Goal: Information Seeking & Learning: Check status

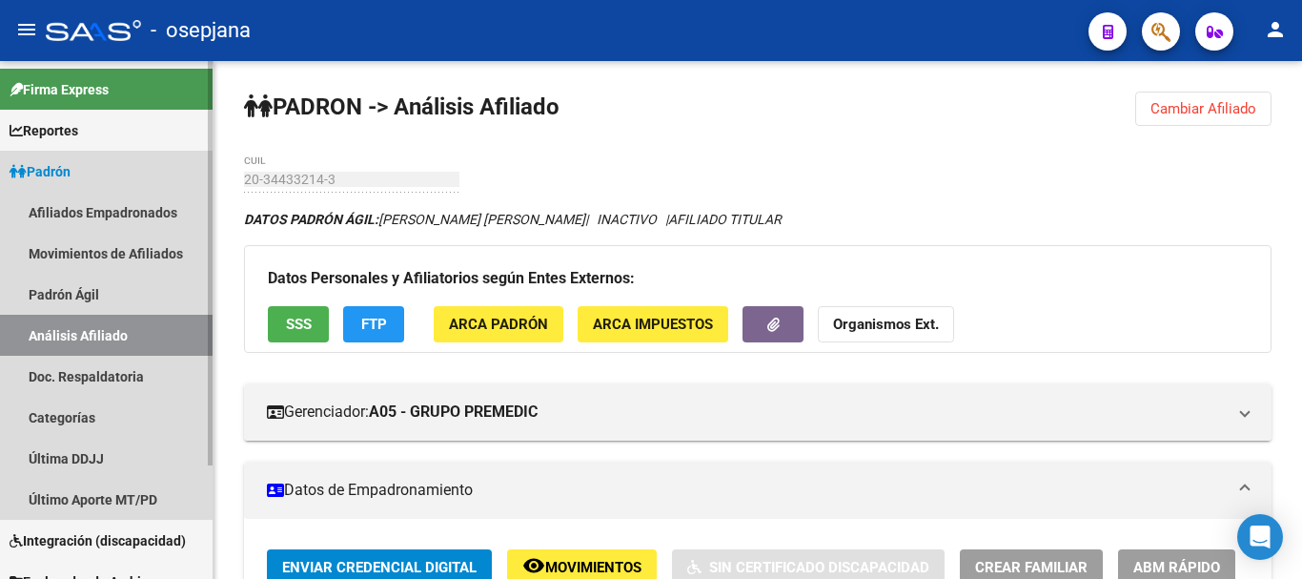
click at [112, 326] on link "Análisis Afiliado" at bounding box center [106, 335] width 213 height 41
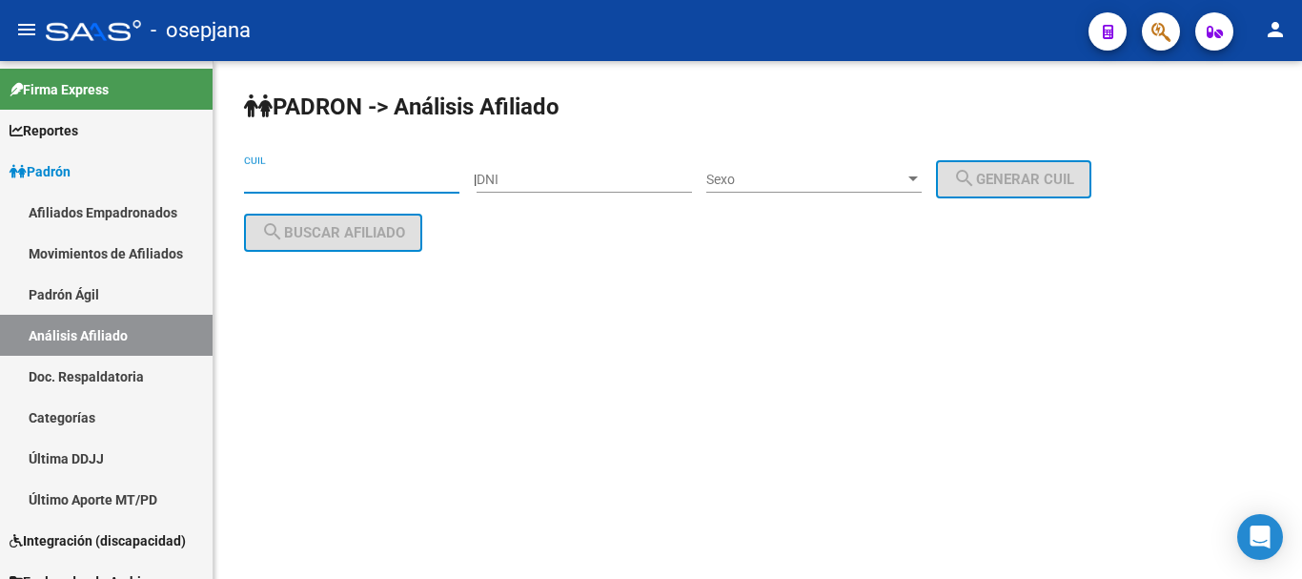
click at [265, 174] on input "CUIL" at bounding box center [351, 180] width 215 height 16
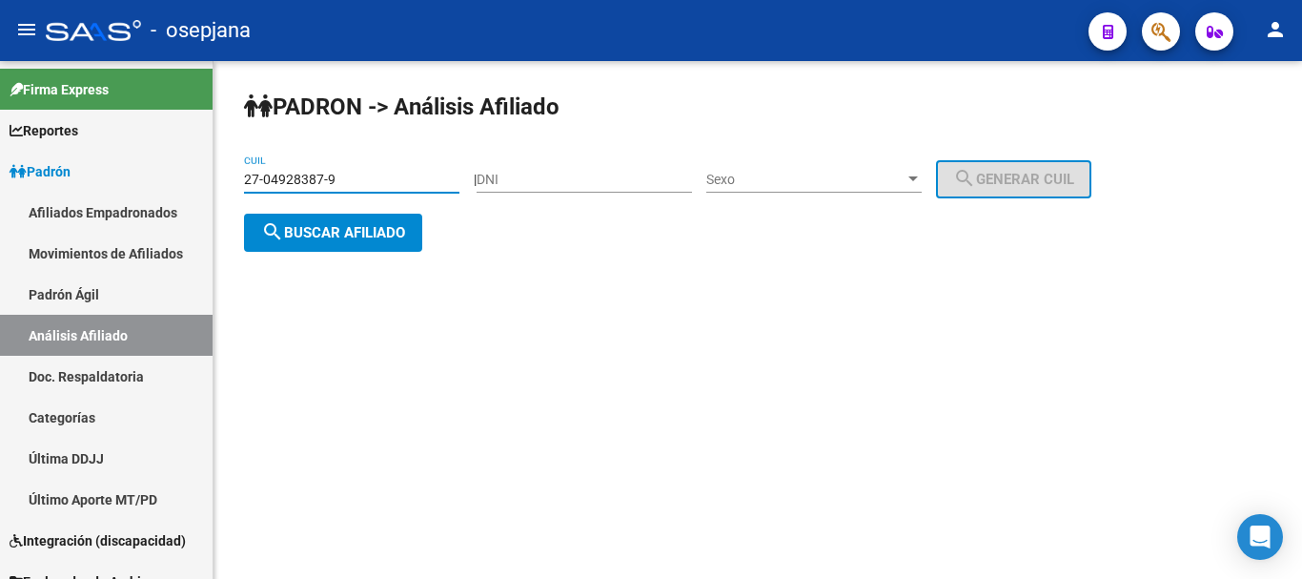
type input "27-04928387-9"
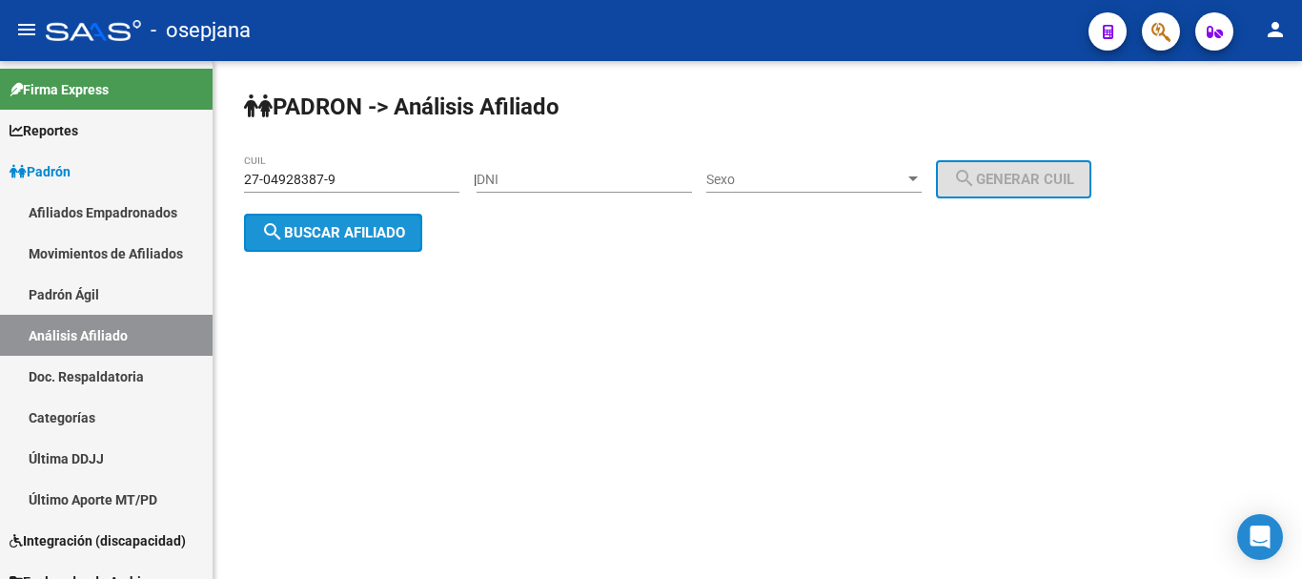
click at [329, 235] on span "search Buscar afiliado" at bounding box center [333, 232] width 144 height 17
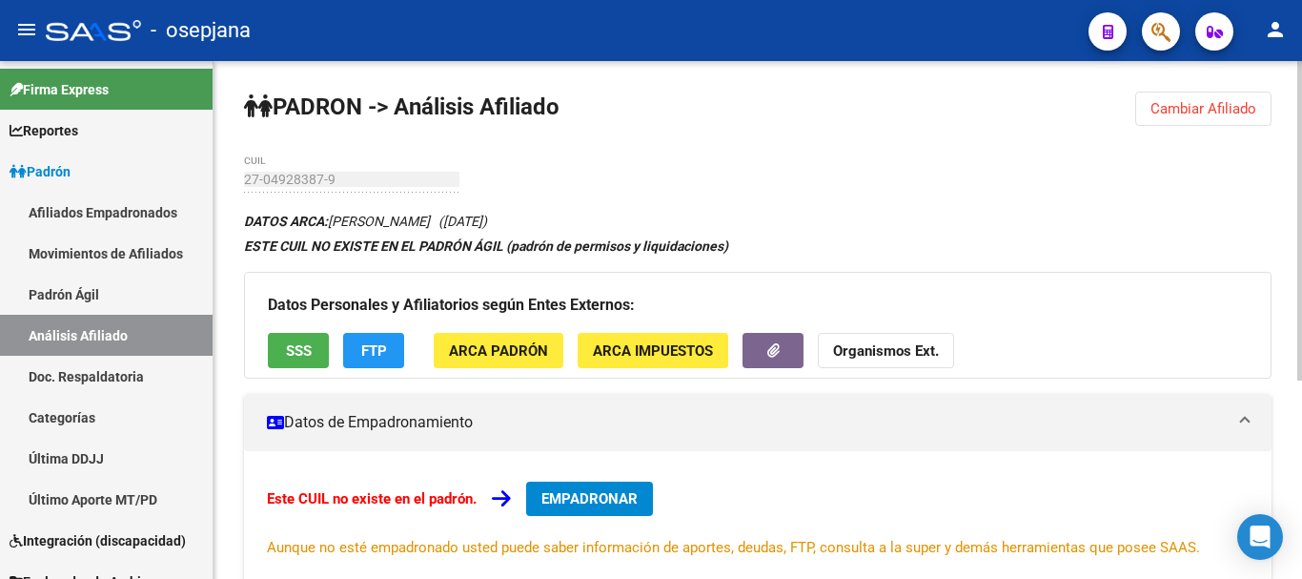
click at [324, 183] on div "PADRON -> Análisis Afiliado Cambiar Afiliado 27-04928387-9 CUIL DATOS ARCA: ZAM…" at bounding box center [758, 481] width 1089 height 840
click at [234, 177] on div "PADRON -> Análisis Afiliado Cambiar Afiliado 27-04928387-9 CUIL DATOS ARCA: ZAM…" at bounding box center [758, 481] width 1089 height 840
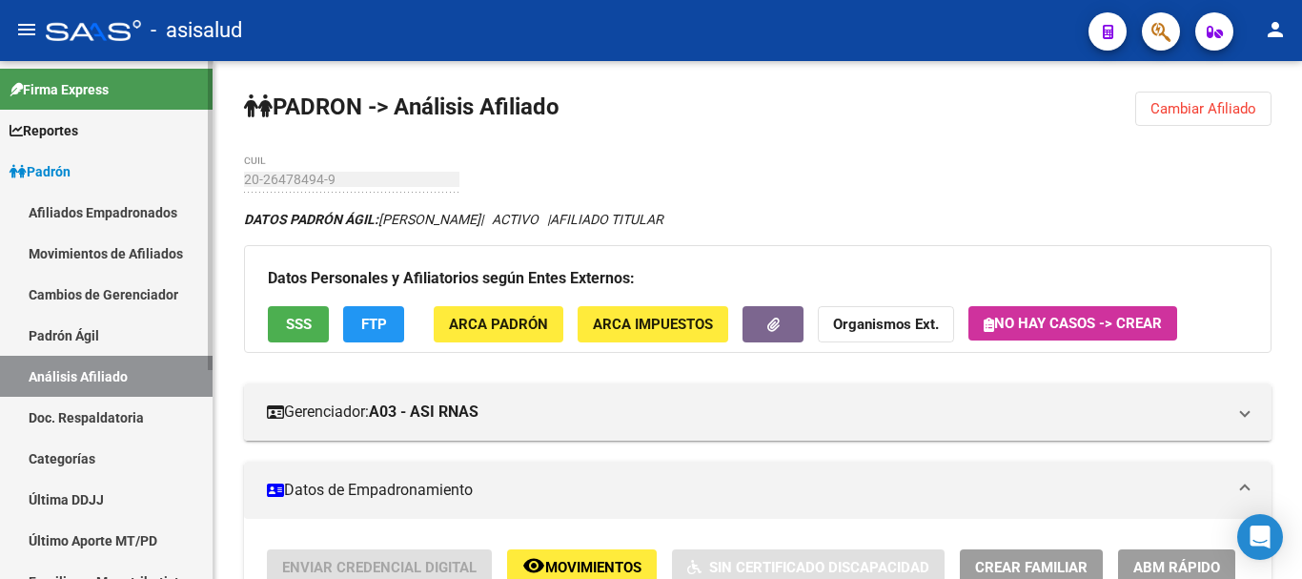
click at [77, 328] on link "Padrón Ágil" at bounding box center [106, 335] width 213 height 41
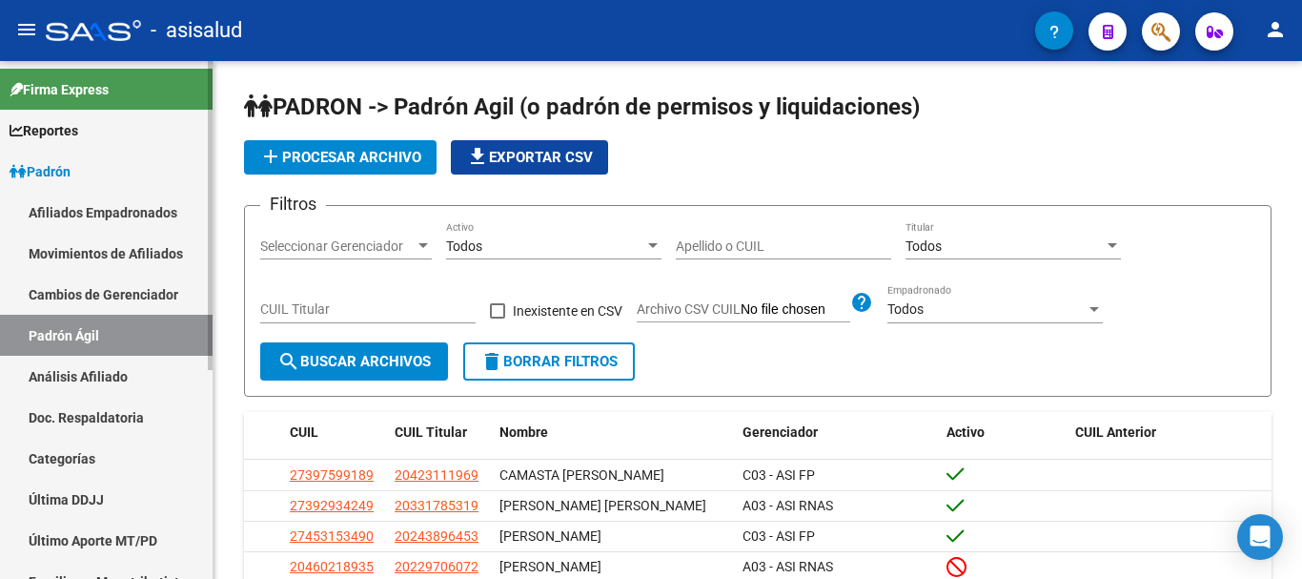
click at [121, 368] on link "Análisis Afiliado" at bounding box center [106, 376] width 213 height 41
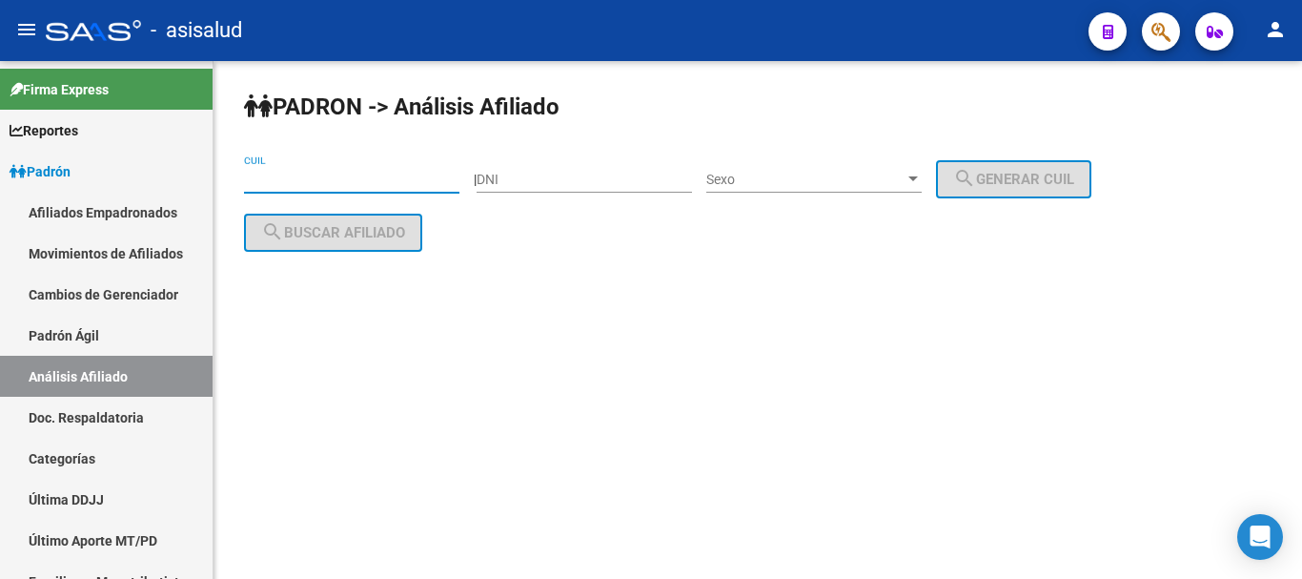
click at [318, 178] on input "CUIL" at bounding box center [351, 180] width 215 height 16
paste input "27-04928387-9"
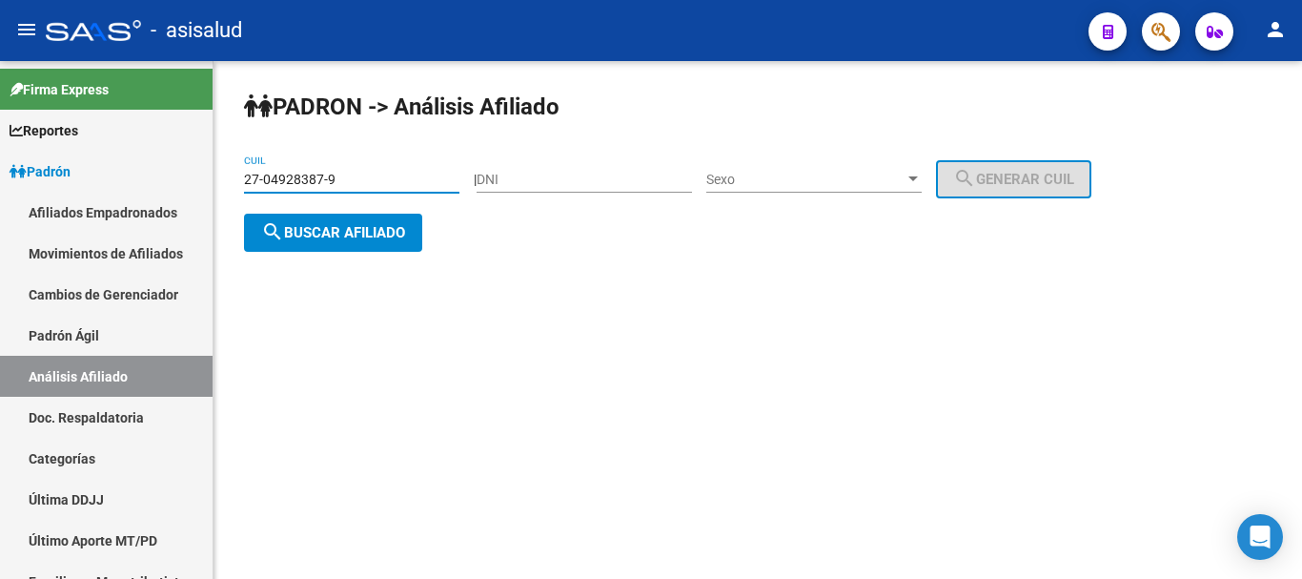
type input "27-04928387-9"
click at [368, 248] on button "search Buscar afiliado" at bounding box center [333, 233] width 178 height 38
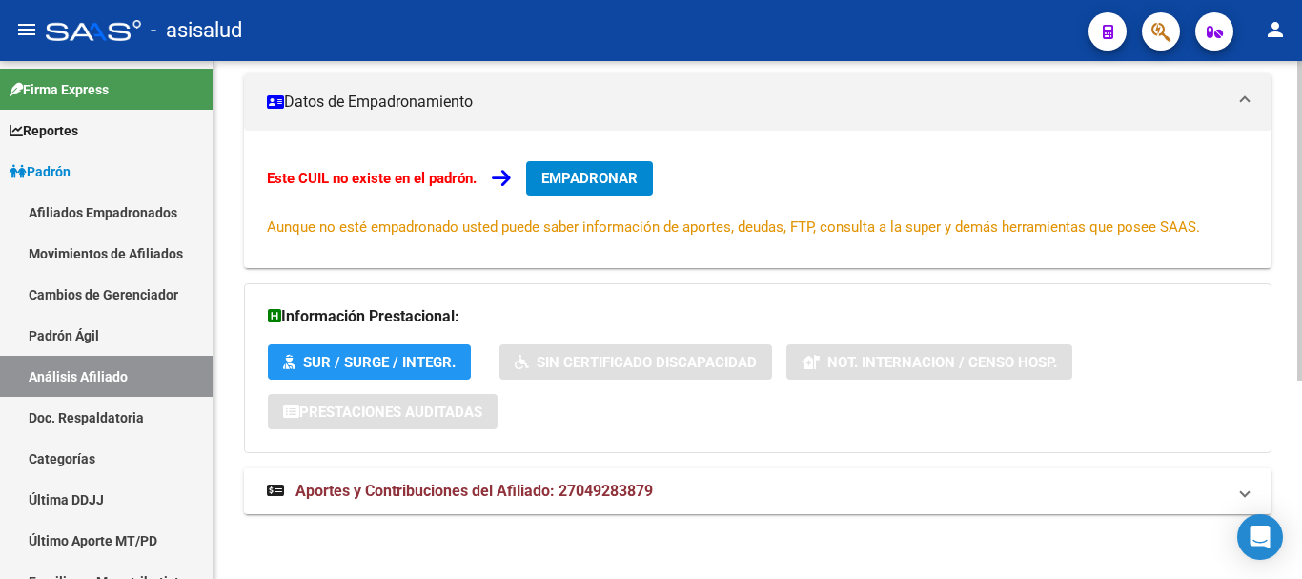
scroll to position [322, 0]
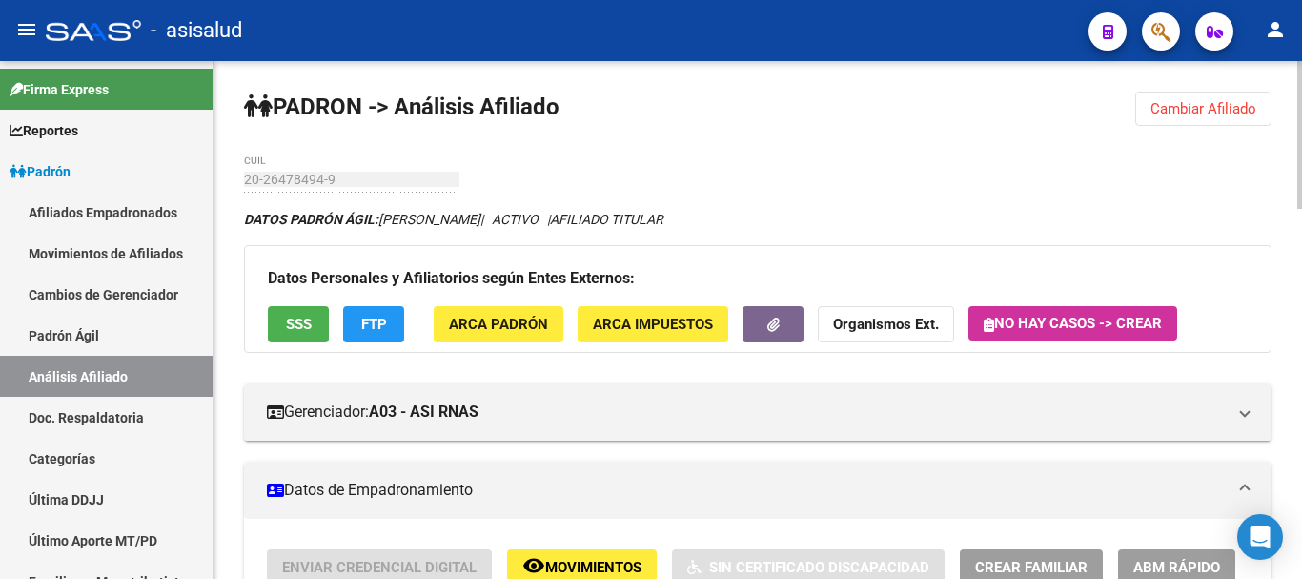
click at [1169, 115] on span "Cambiar Afiliado" at bounding box center [1204, 108] width 106 height 17
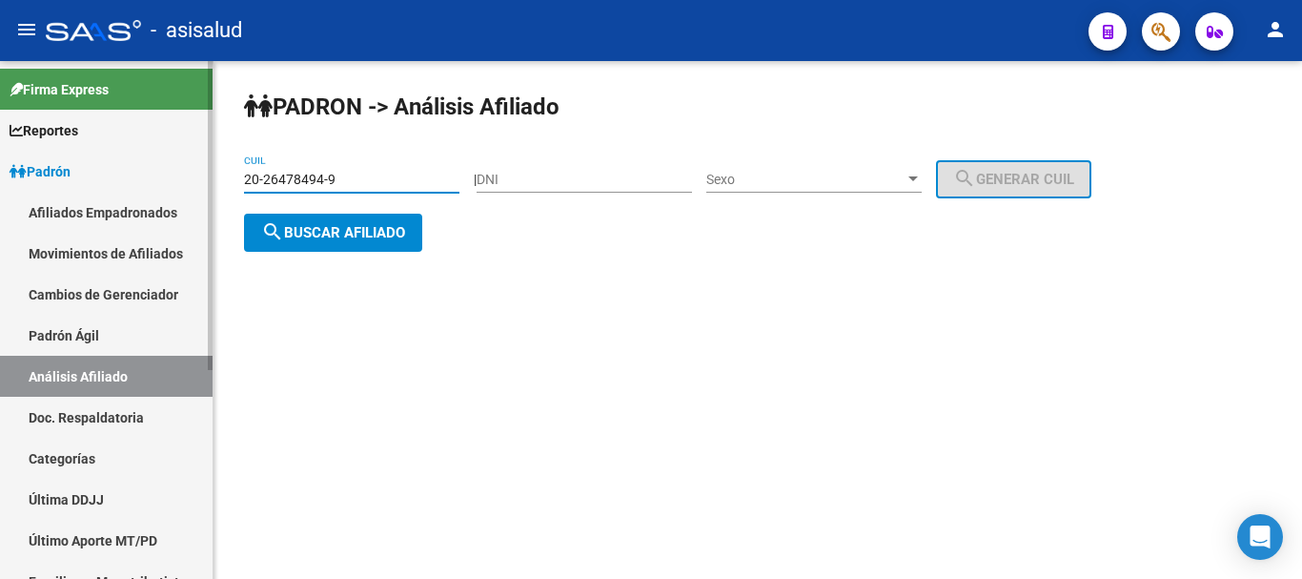
drag, startPoint x: 356, startPoint y: 185, endPoint x: 208, endPoint y: 183, distance: 147.8
click at [207, 190] on mat-sidenav-container "Firma Express Reportes Padrón Traspasos x O.S. Traspasos x Gerenciador Traspaso…" at bounding box center [651, 320] width 1302 height 518
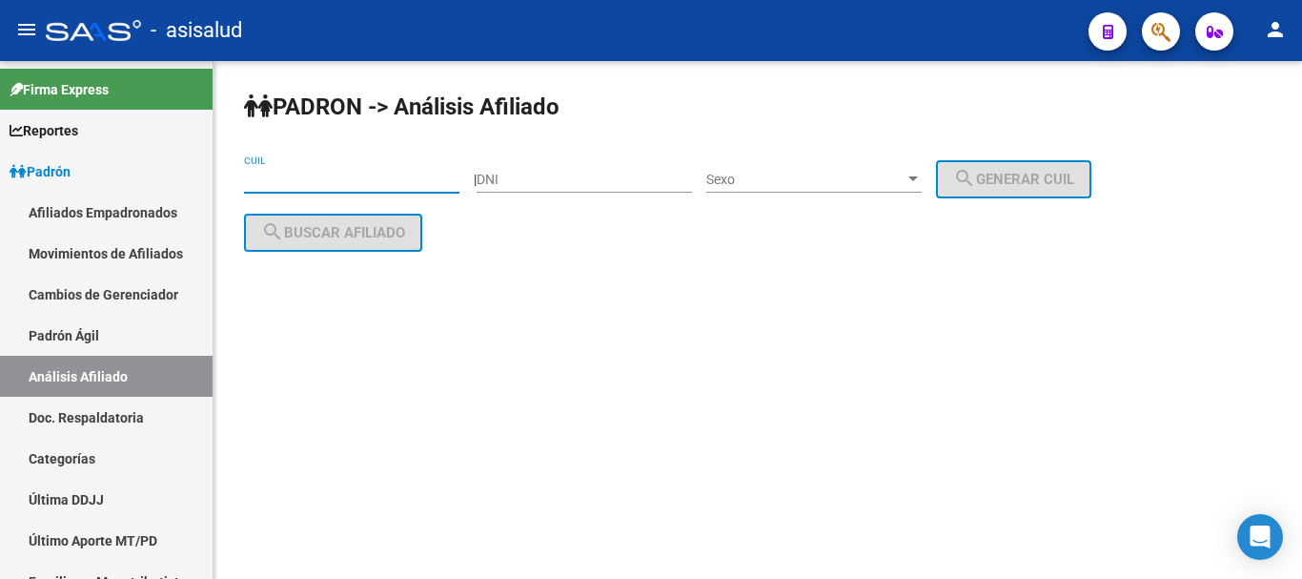
paste input "27-45174631-1"
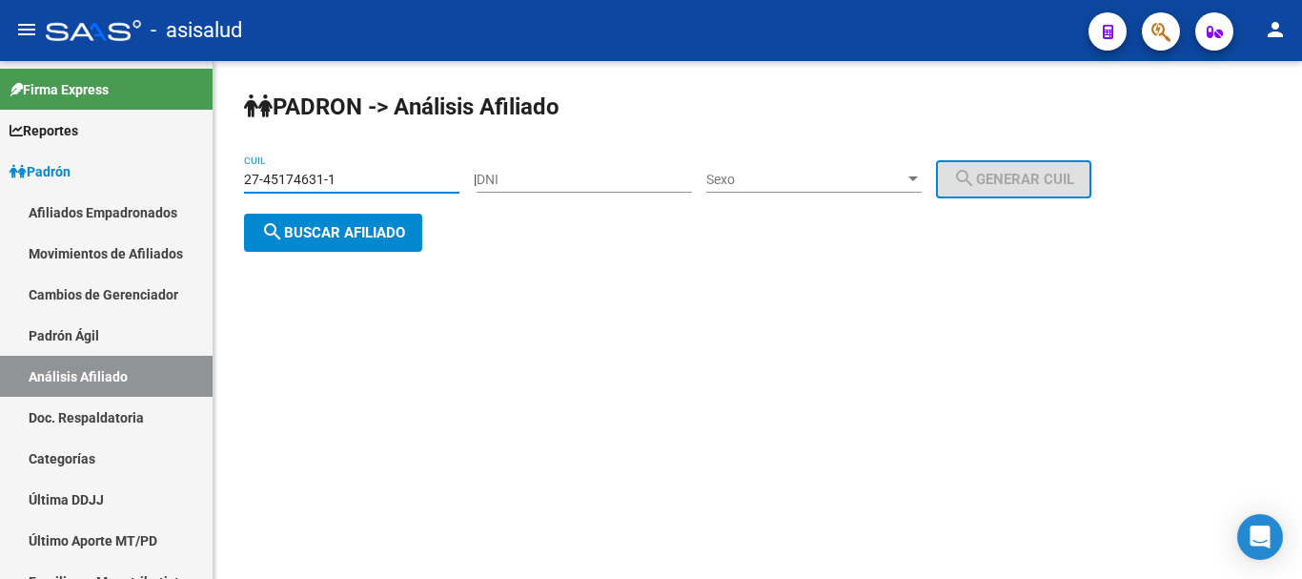
type input "27-45174631-1"
click at [273, 228] on mat-icon "search" at bounding box center [272, 231] width 23 height 23
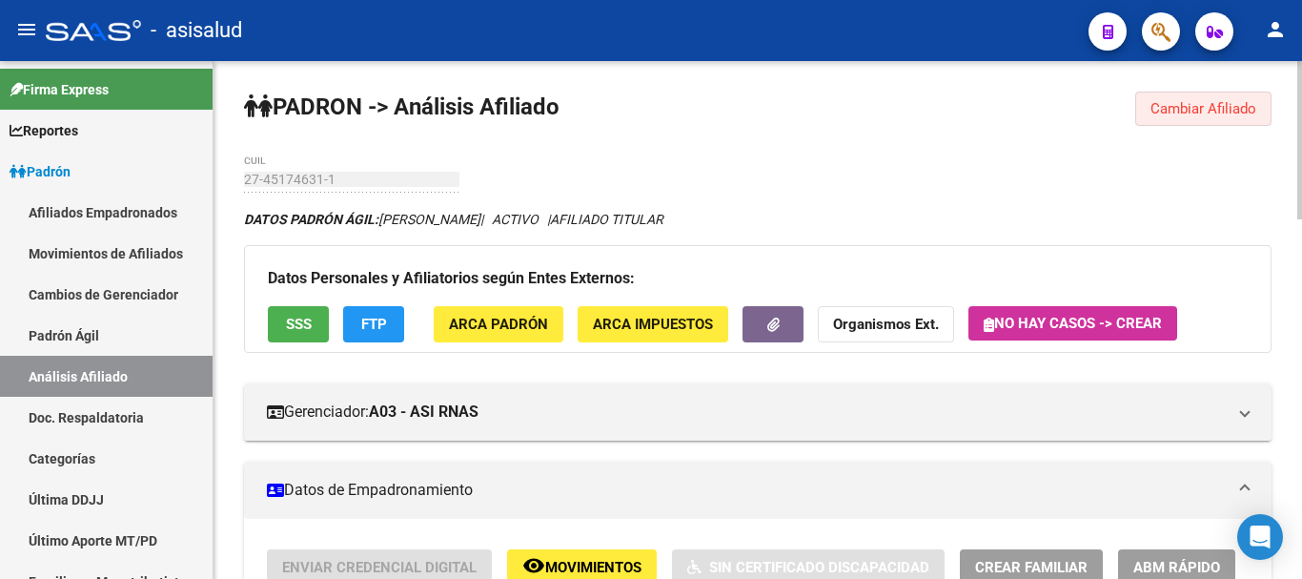
click at [1197, 113] on span "Cambiar Afiliado" at bounding box center [1204, 108] width 106 height 17
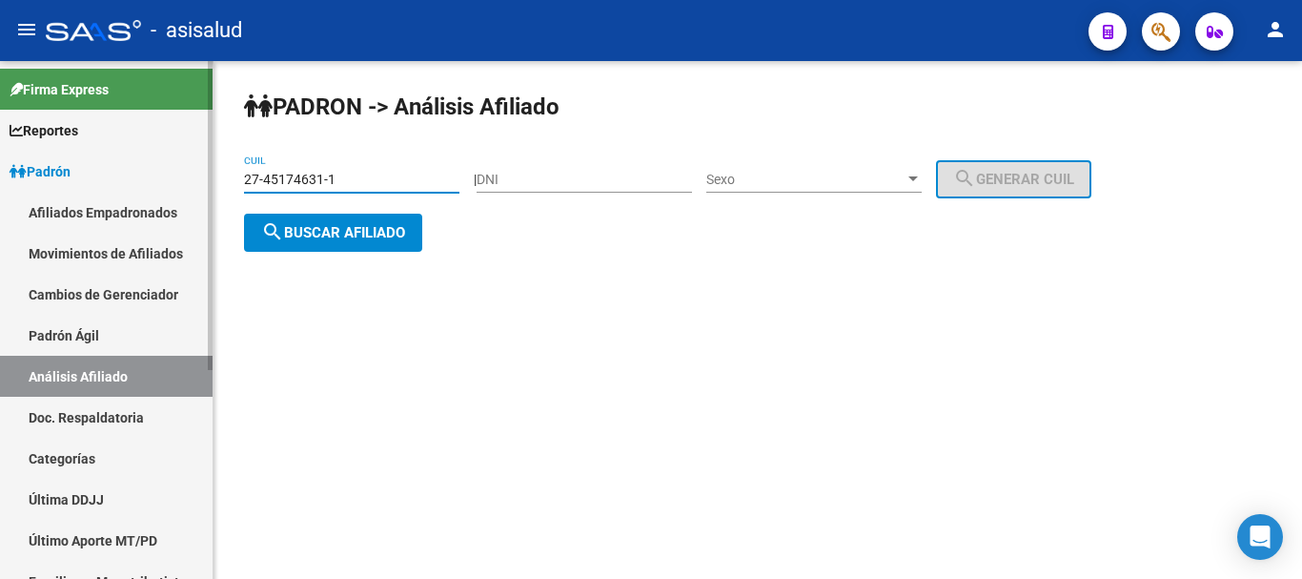
drag, startPoint x: 363, startPoint y: 180, endPoint x: 81, endPoint y: 181, distance: 282.2
click at [83, 181] on mat-sidenav-container "Firma Express Reportes Padrón Traspasos x O.S. Traspasos x Gerenciador Traspaso…" at bounding box center [651, 320] width 1302 height 518
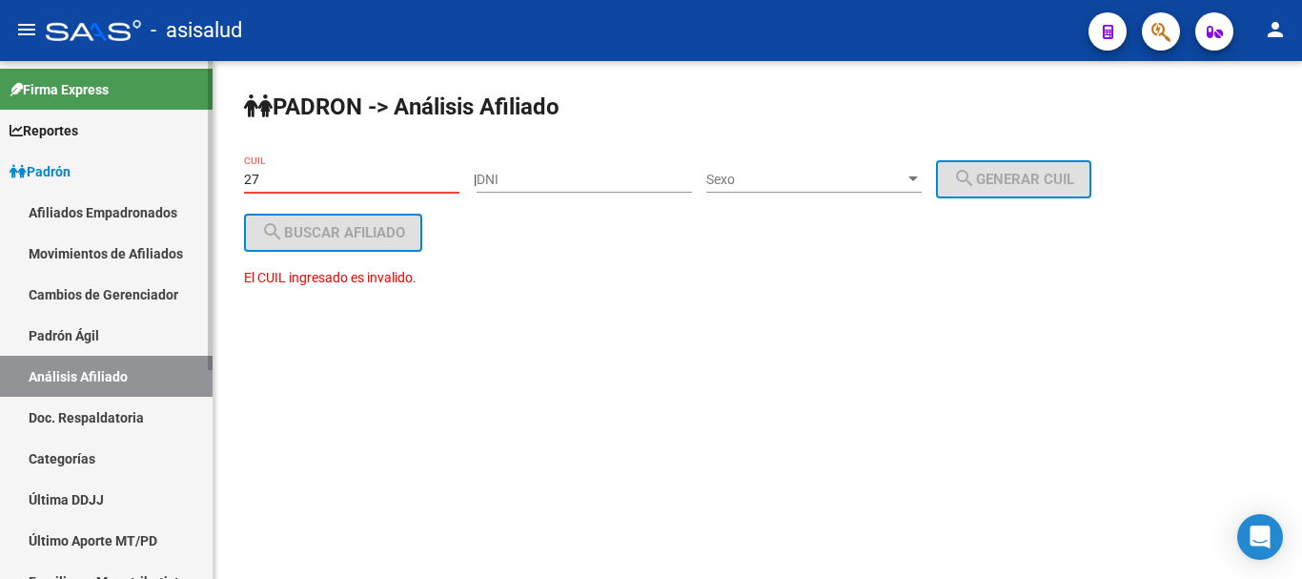
paste input "-32944852"
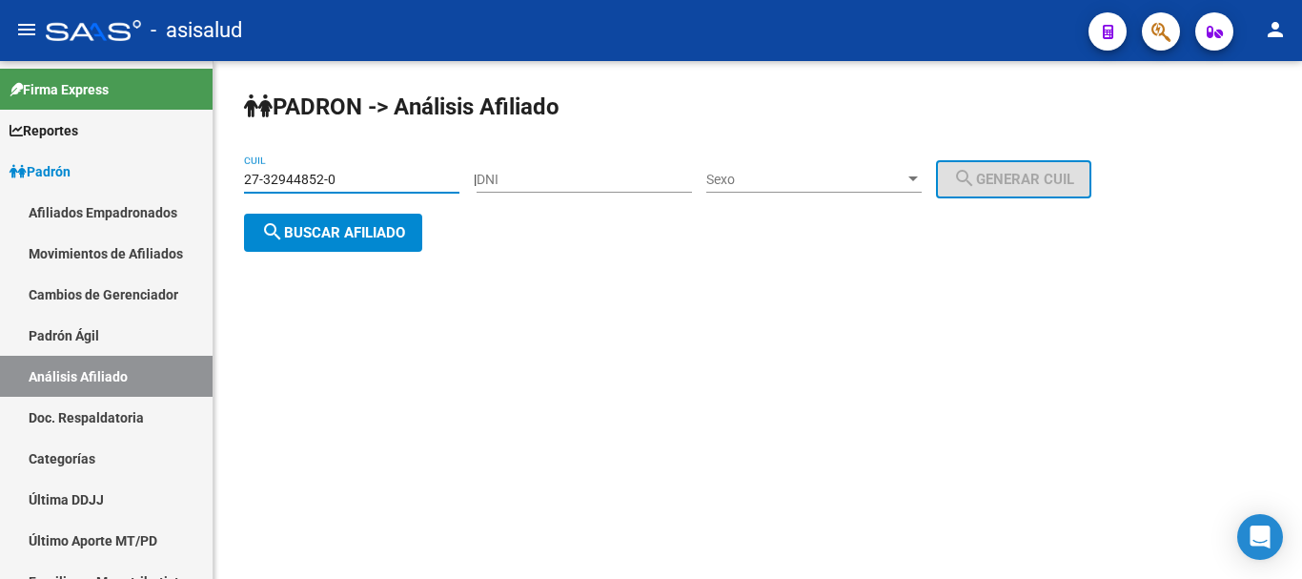
type input "27-32944852-0"
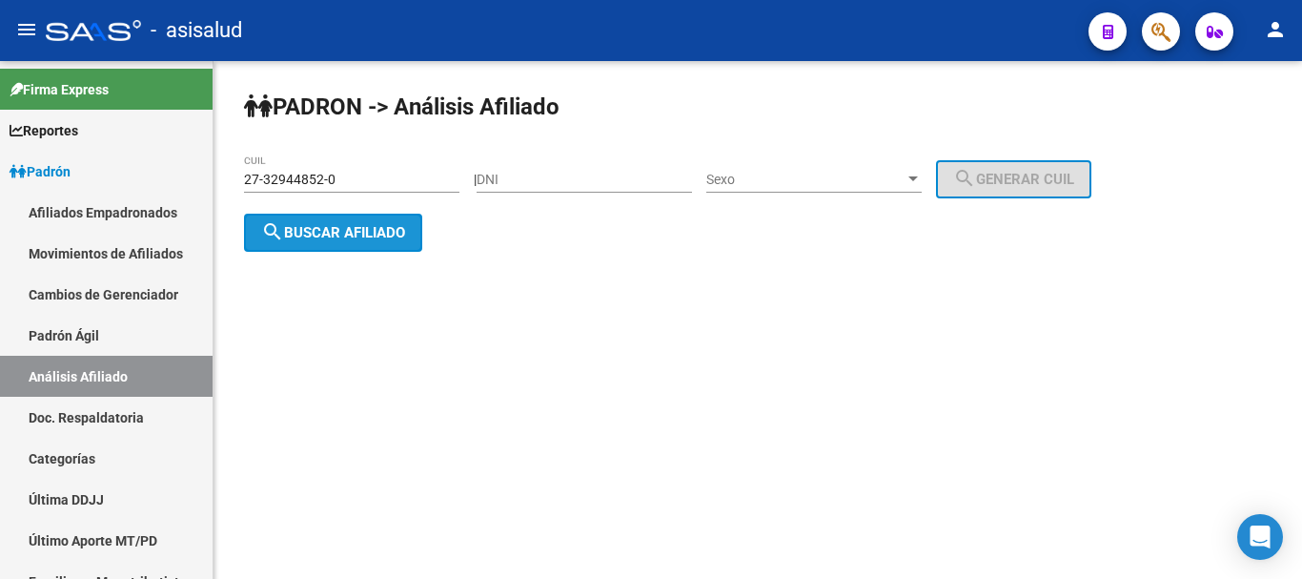
click at [398, 235] on span "search Buscar afiliado" at bounding box center [333, 232] width 144 height 17
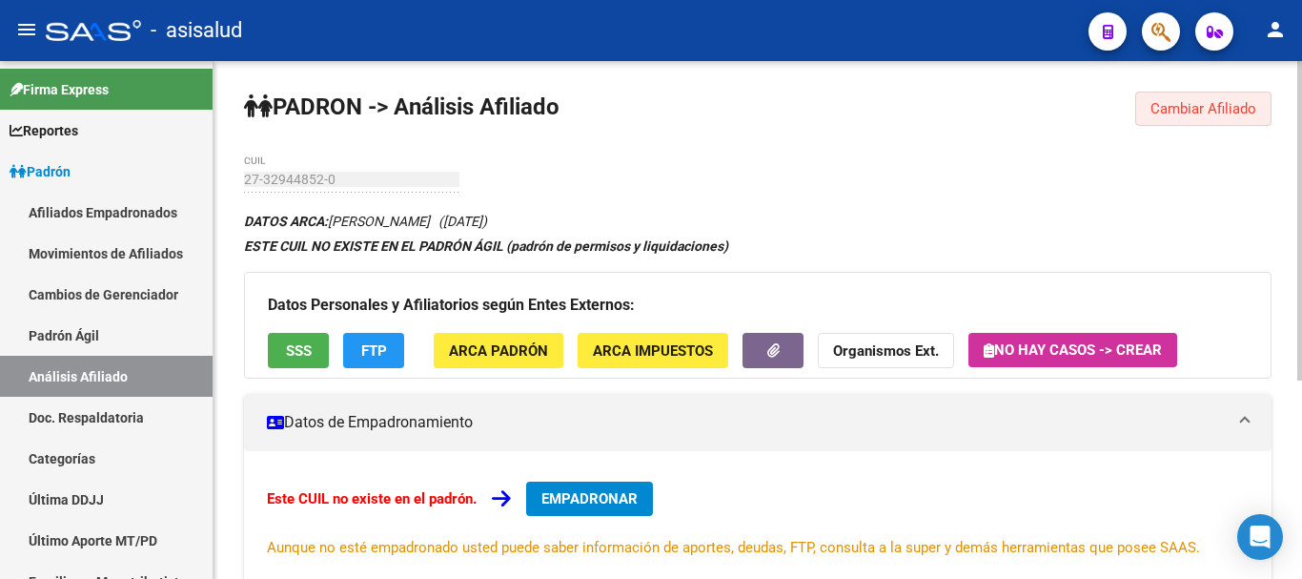
click at [1235, 124] on button "Cambiar Afiliado" at bounding box center [1203, 109] width 136 height 34
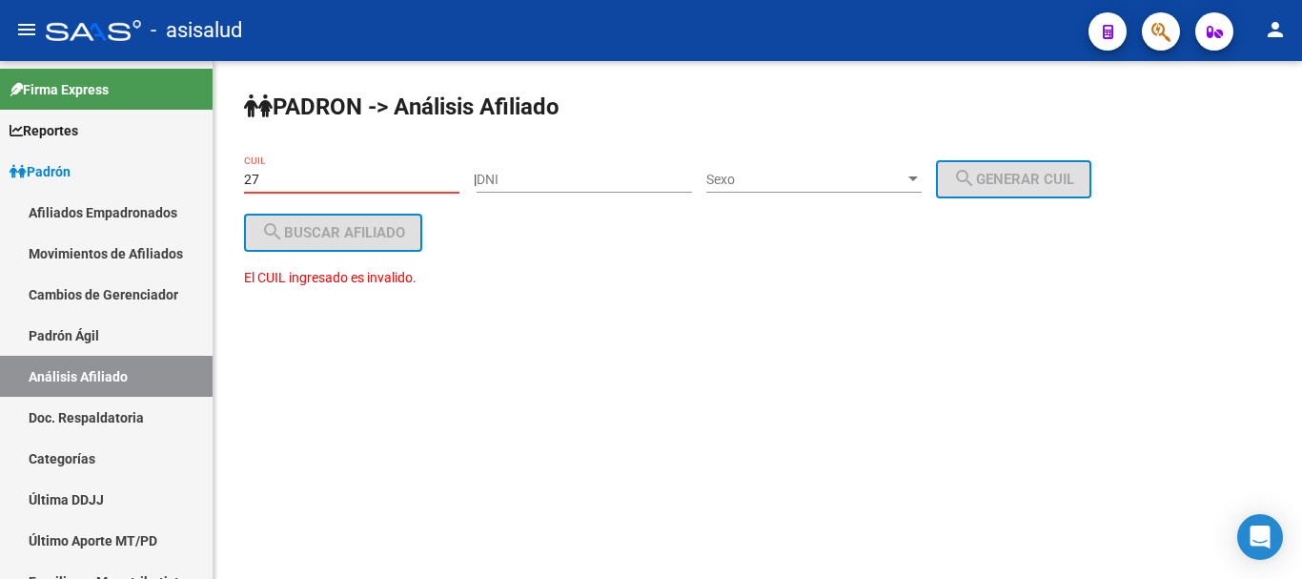
paste input "-43917241"
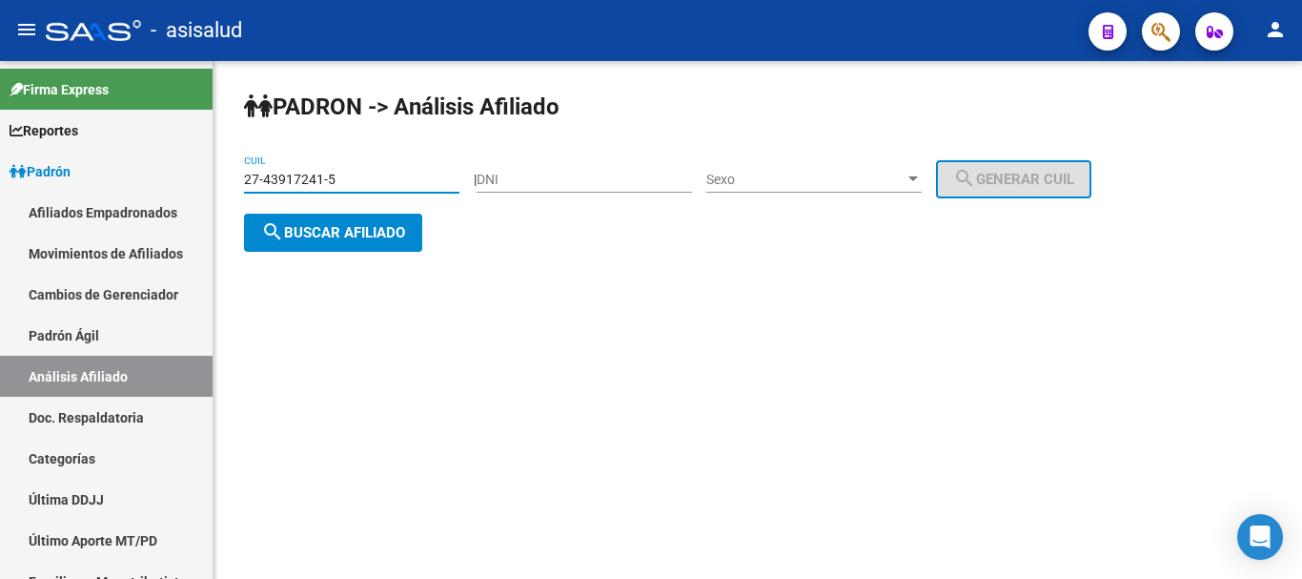
type input "27-43917241-5"
click at [393, 227] on span "search Buscar afiliado" at bounding box center [333, 232] width 144 height 17
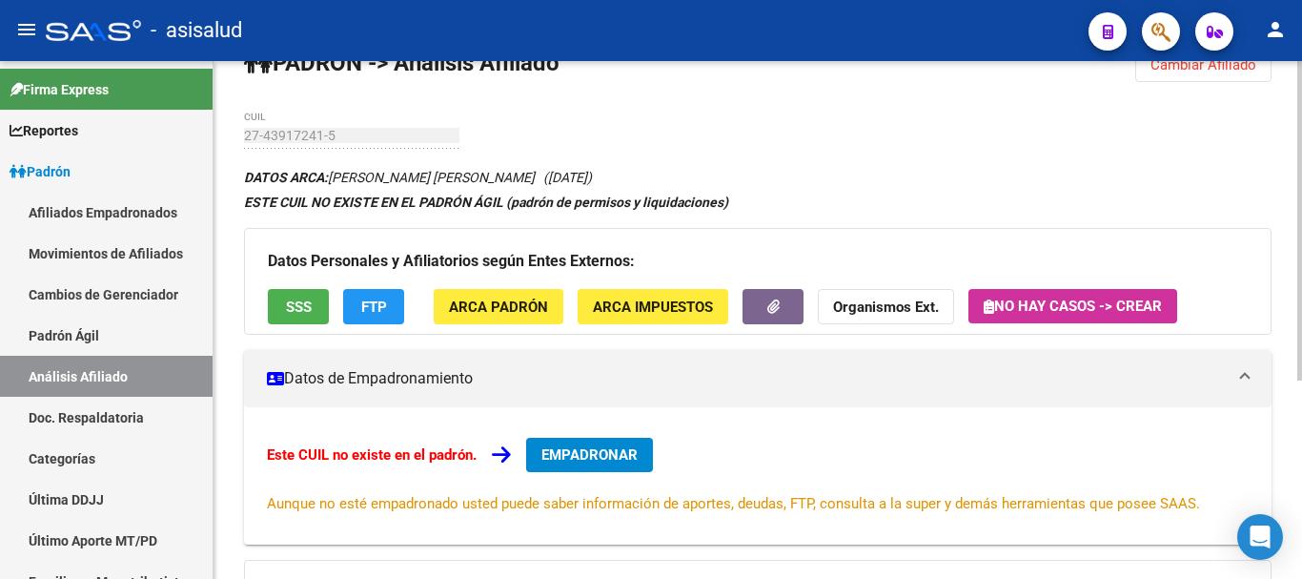
scroll to position [27, 0]
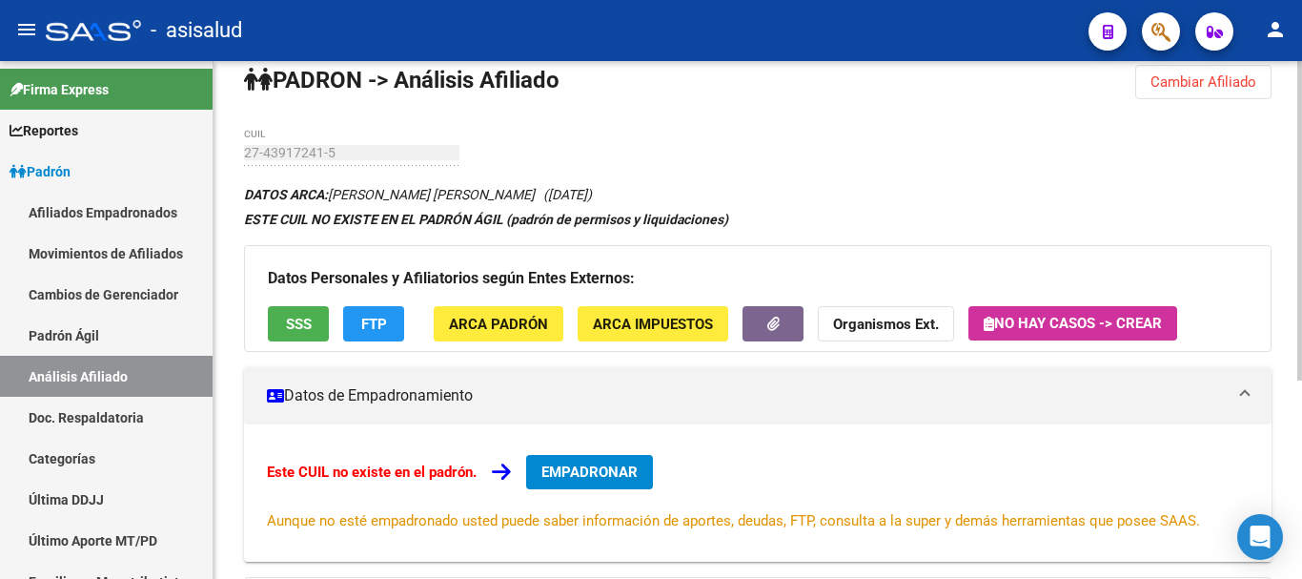
click at [1227, 80] on span "Cambiar Afiliado" at bounding box center [1204, 81] width 106 height 17
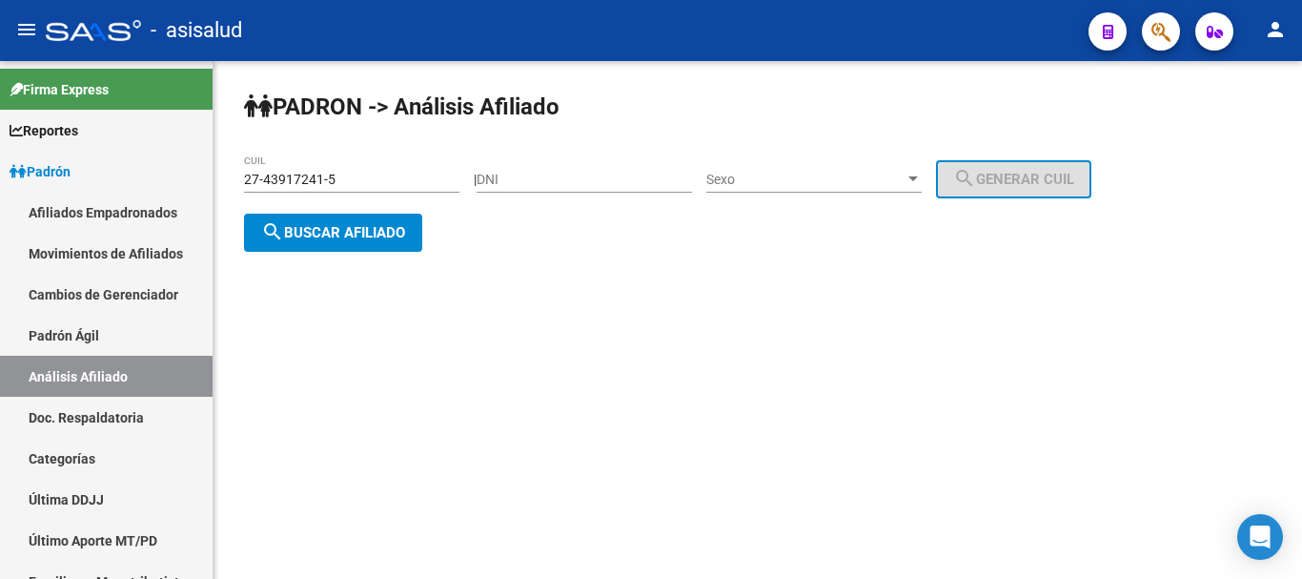
scroll to position [0, 0]
drag, startPoint x: 268, startPoint y: 199, endPoint x: 159, endPoint y: 210, distance: 109.2
click at [163, 215] on mat-sidenav-container "Firma Express Reportes Padrón Traspasos x O.S. Traspasos x Gerenciador Traspaso…" at bounding box center [651, 320] width 1302 height 518
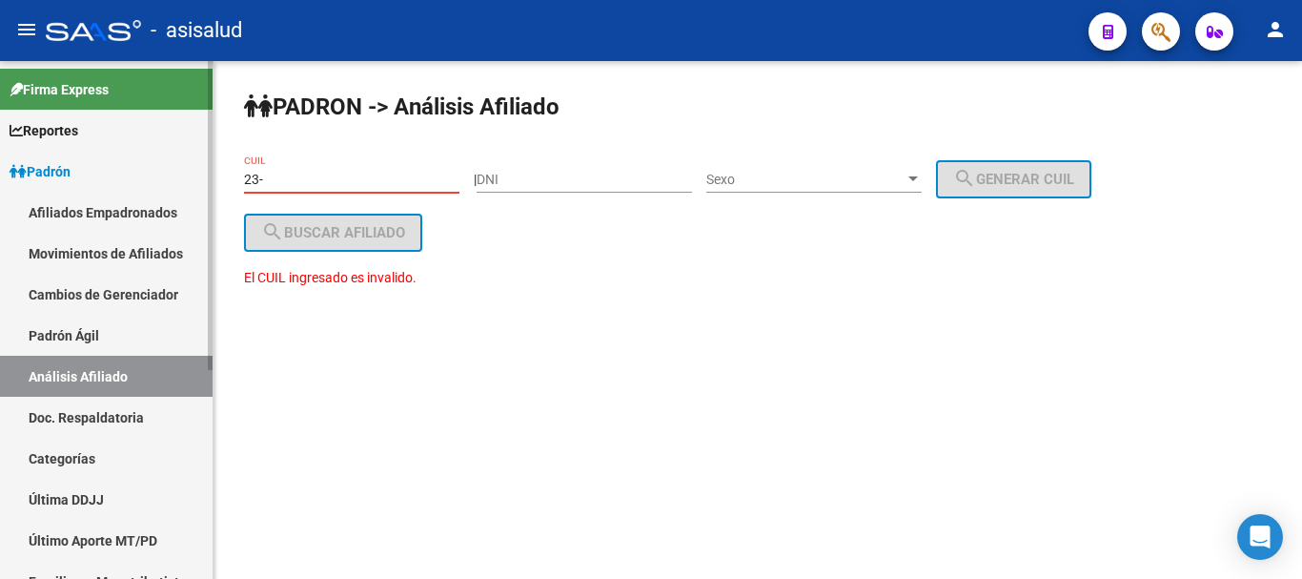
paste input "95382074"
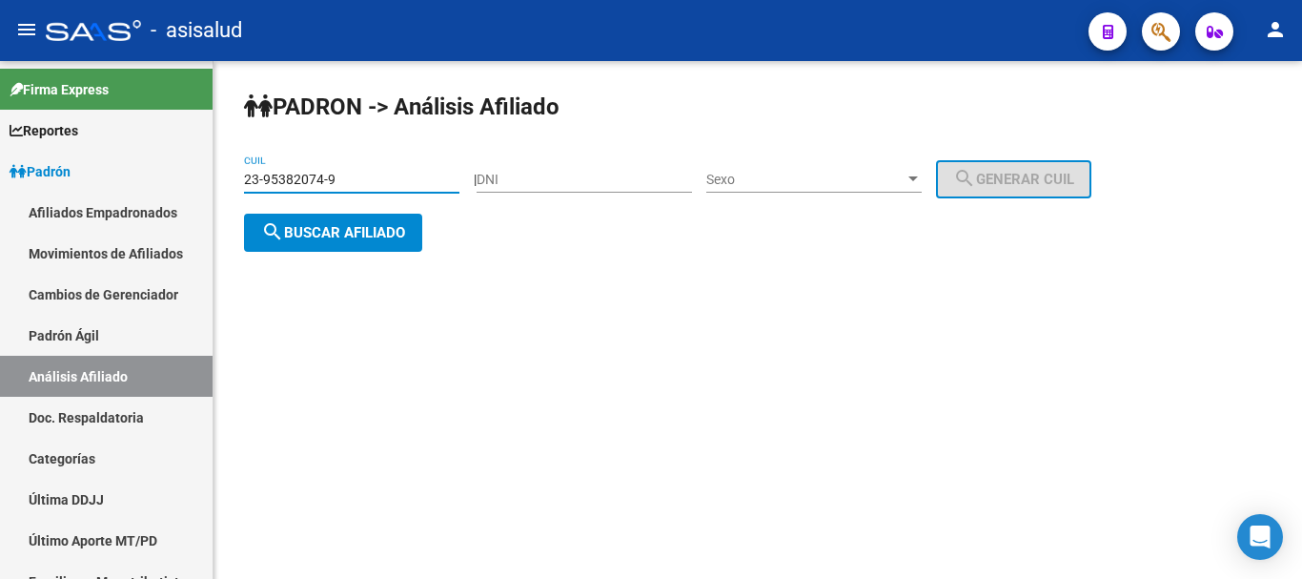
type input "23-95382074-9"
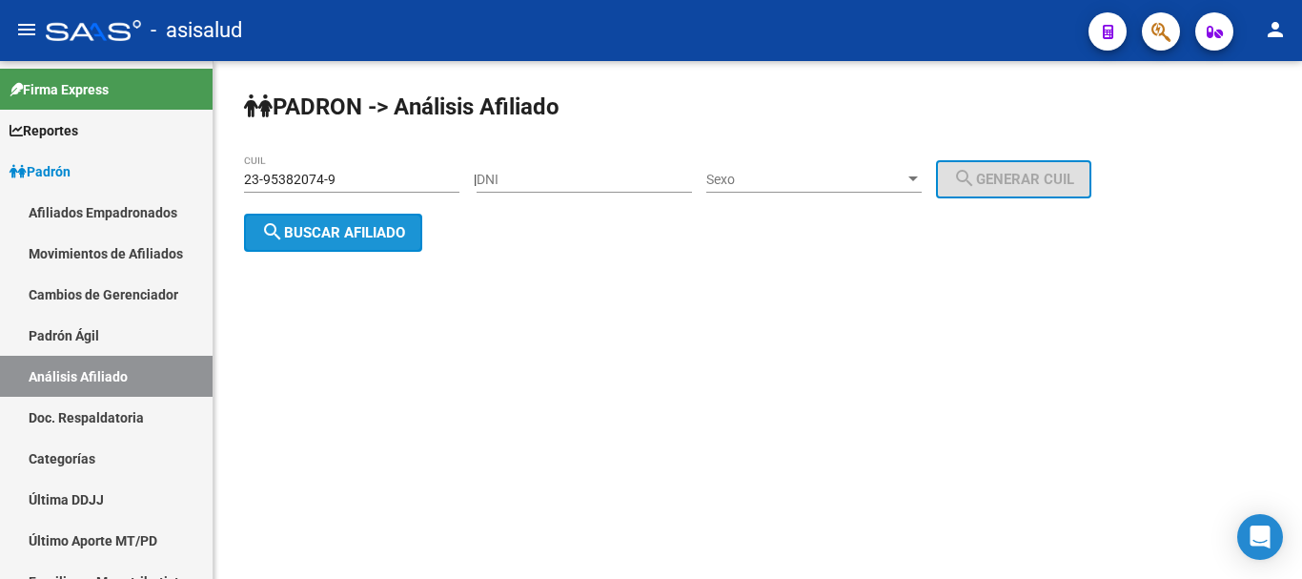
click at [310, 218] on button "search Buscar afiliado" at bounding box center [333, 233] width 178 height 38
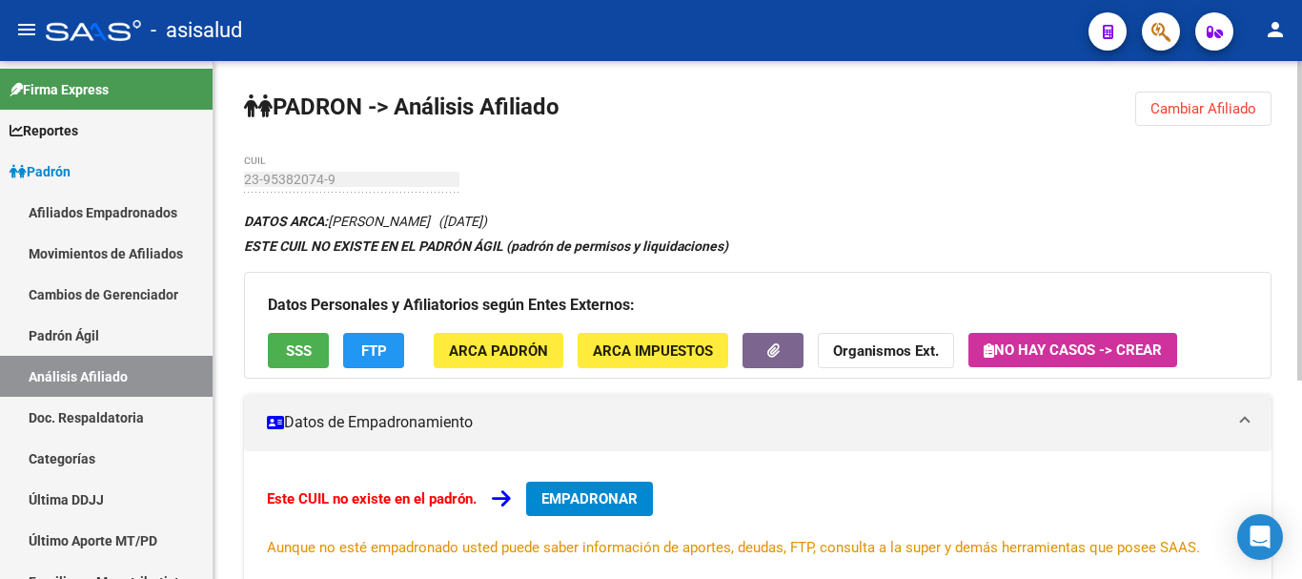
click at [335, 174] on div "PADRON -> Análisis Afiliado Cambiar Afiliado 23-95382074-9 CUIL DATOS ARCA: [PE…" at bounding box center [758, 481] width 1089 height 840
drag, startPoint x: 242, startPoint y: 179, endPoint x: 258, endPoint y: 180, distance: 16.2
click at [232, 180] on div "PADRON -> Análisis Afiliado Cambiar Afiliado 23-95382074-9 CUIL DATOS ARCA: [PE…" at bounding box center [758, 481] width 1089 height 840
